Goal: Task Accomplishment & Management: Manage account settings

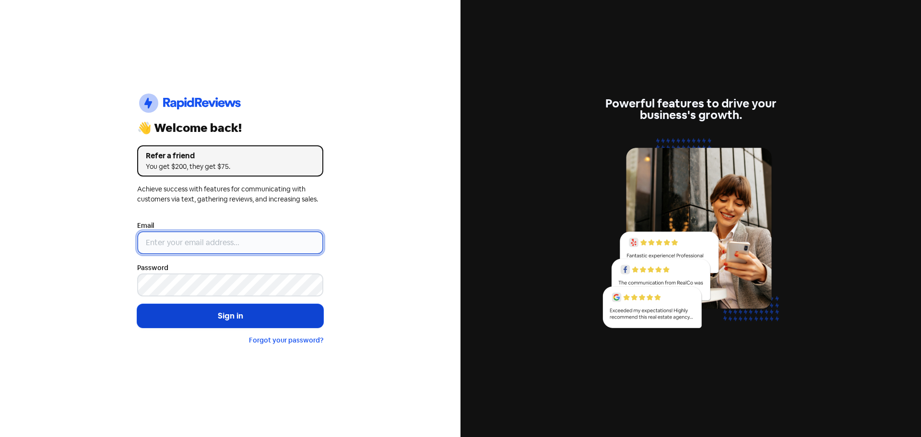
type input "[EMAIL_ADDRESS][DOMAIN_NAME]"
click at [230, 315] on button "Sign in" at bounding box center [230, 316] width 186 height 24
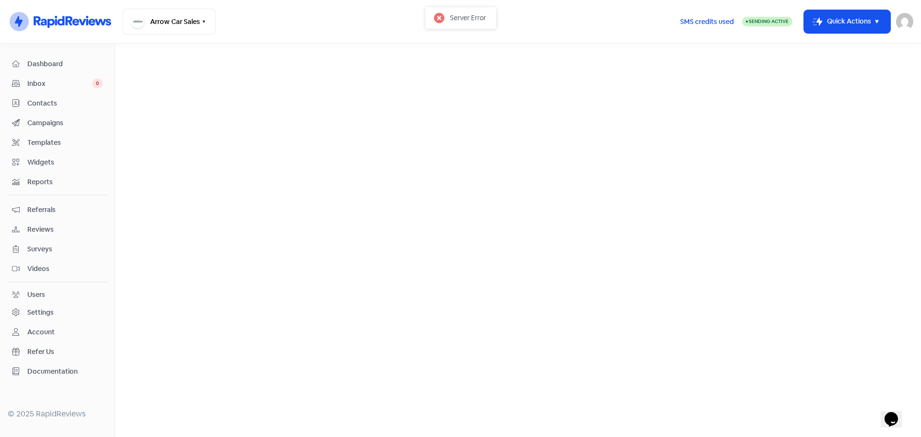
drag, startPoint x: 42, startPoint y: 229, endPoint x: 76, endPoint y: 206, distance: 41.5
click at [42, 229] on span "Reviews" at bounding box center [64, 230] width 75 height 10
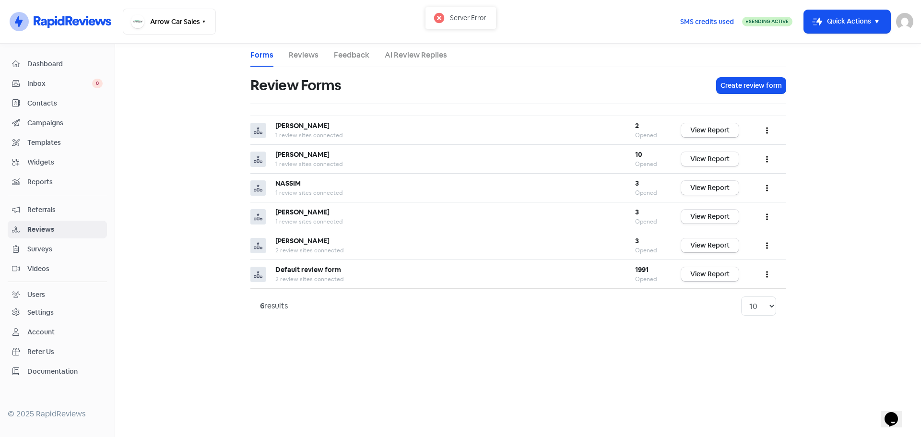
click at [301, 51] on link "Reviews" at bounding box center [304, 55] width 30 height 12
